Goal: Task Accomplishment & Management: Complete application form

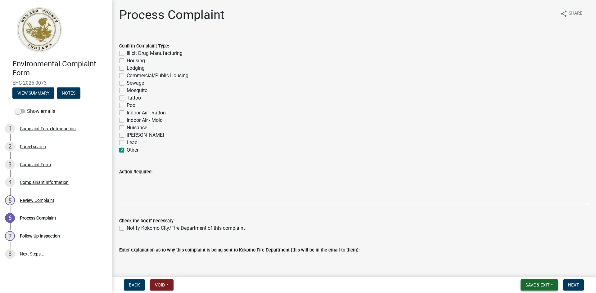
click at [526, 286] on span "Save & Exit" at bounding box center [538, 285] width 24 height 5
click at [487, 288] on div "Back Void Withdraw Lock Expire Void Save & Exit Save Save & Exit Next" at bounding box center [354, 285] width 474 height 11
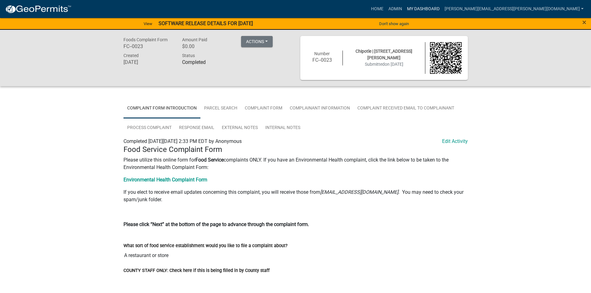
click at [442, 8] on link "My Dashboard" at bounding box center [424, 9] width 38 height 12
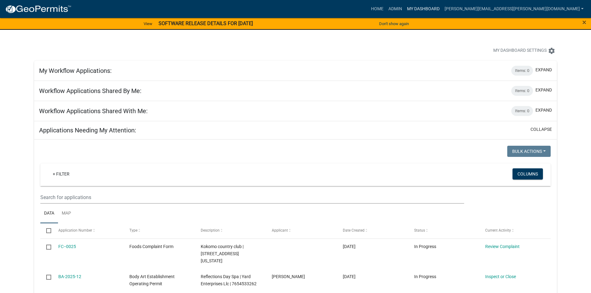
click at [442, 7] on link "My Dashboard" at bounding box center [424, 9] width 38 height 12
